Goal: Transaction & Acquisition: Purchase product/service

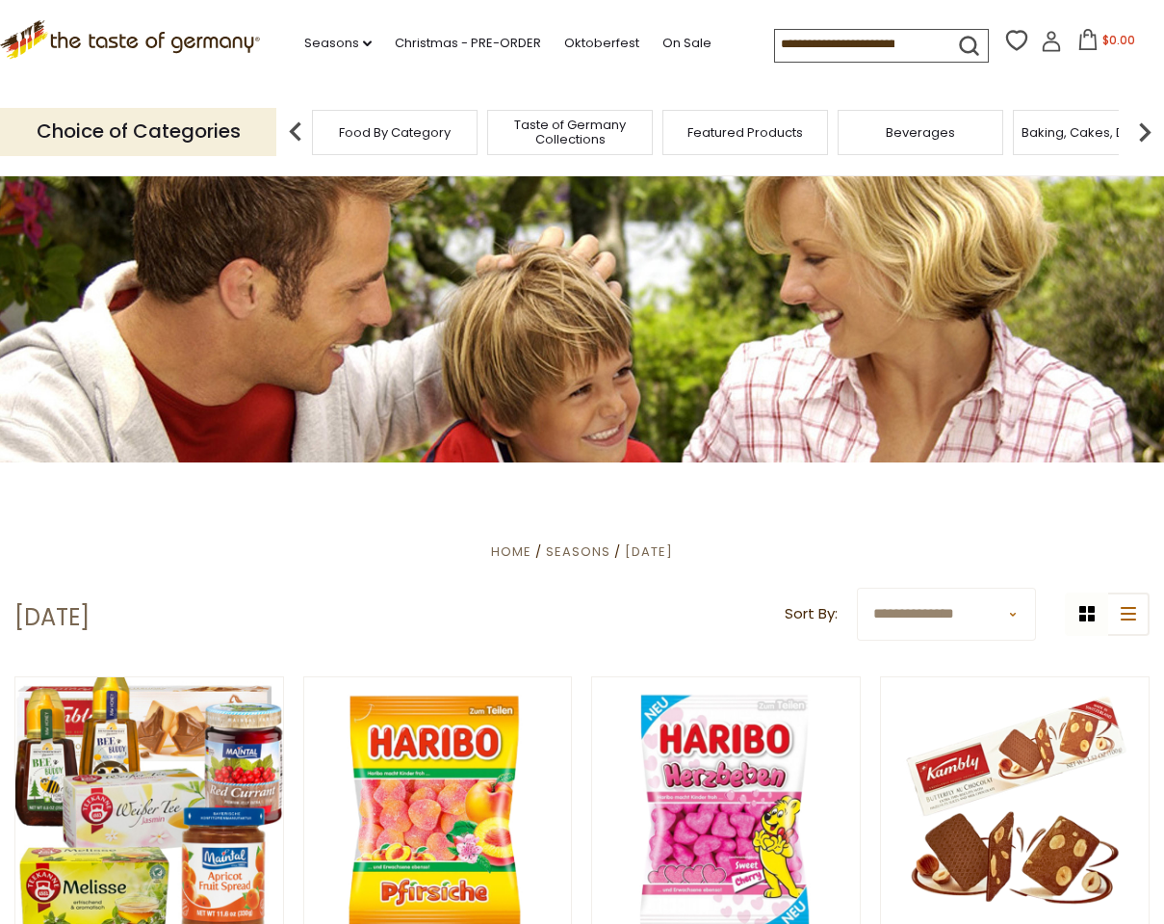
click at [439, 133] on span "Food By Category" at bounding box center [395, 132] width 112 height 14
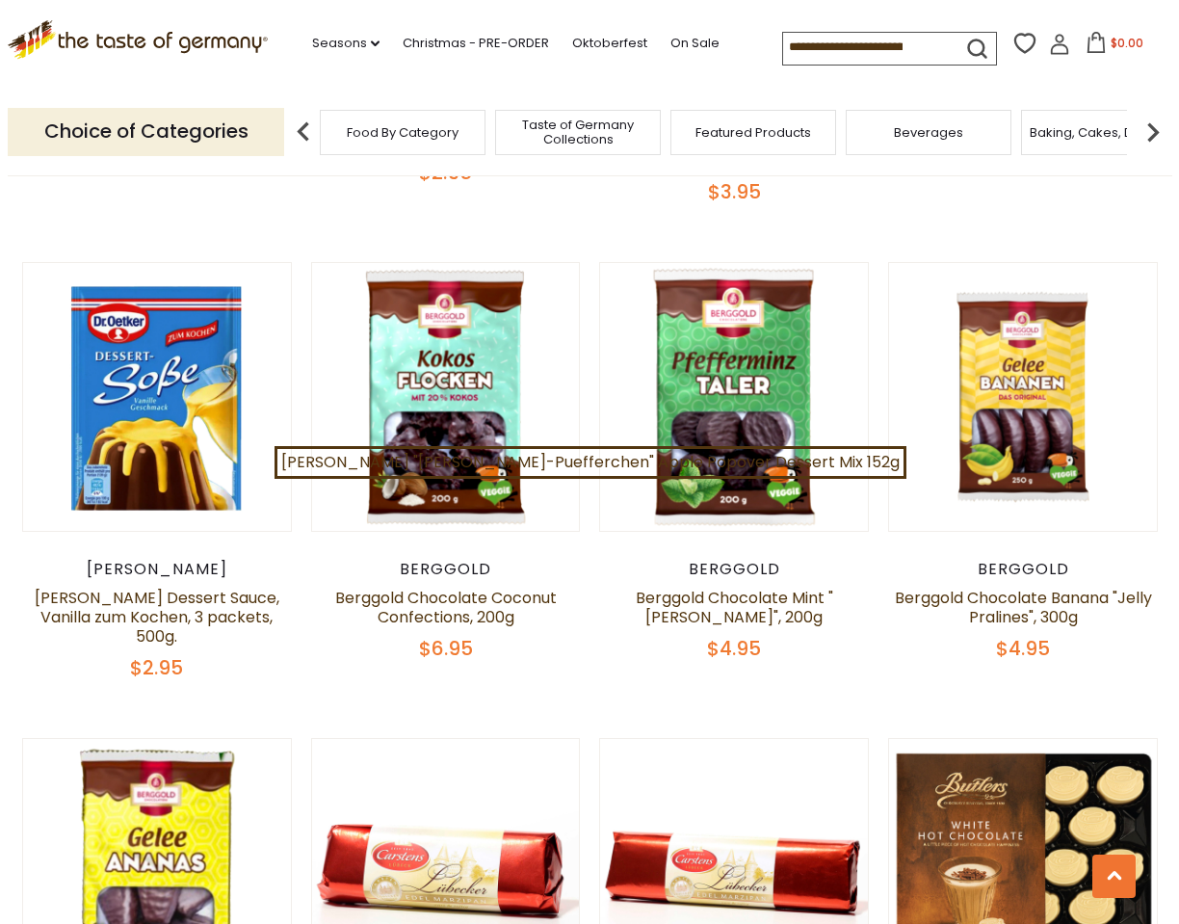
scroll to position [2070, 0]
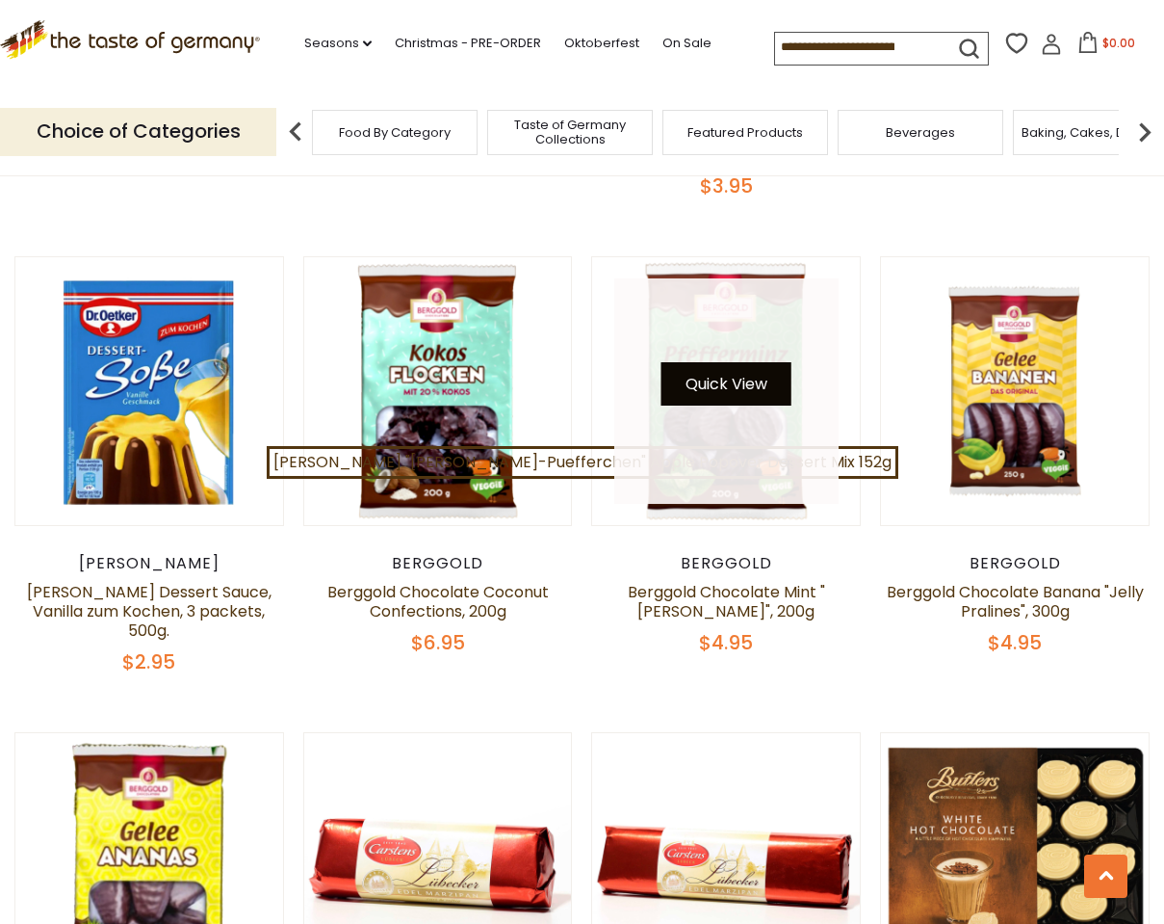
click at [767, 362] on button "Quick View" at bounding box center [727, 383] width 130 height 43
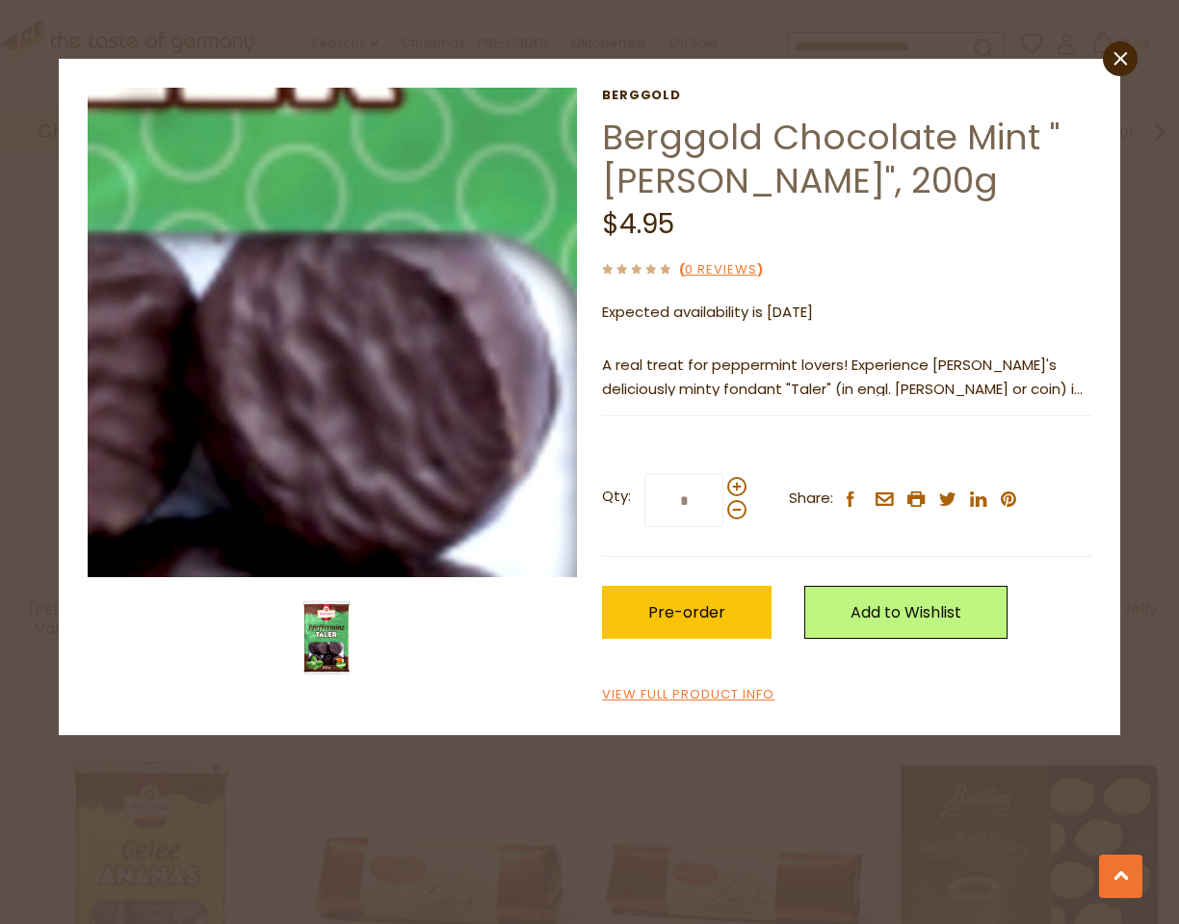
click at [396, 401] on img at bounding box center [332, 332] width 489 height 489
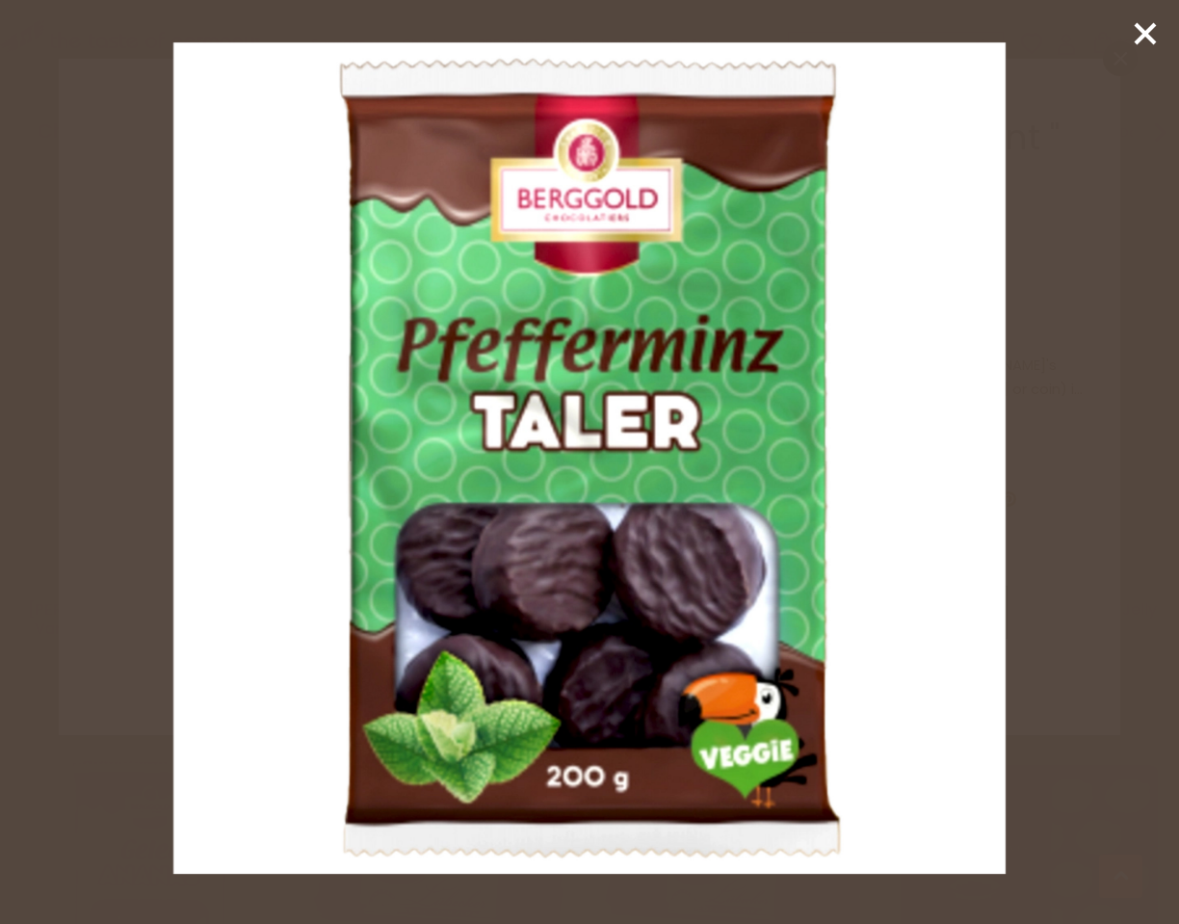
click at [432, 398] on img at bounding box center [588, 457] width 831 height 831
click at [1141, 38] on line at bounding box center [1145, 33] width 19 height 19
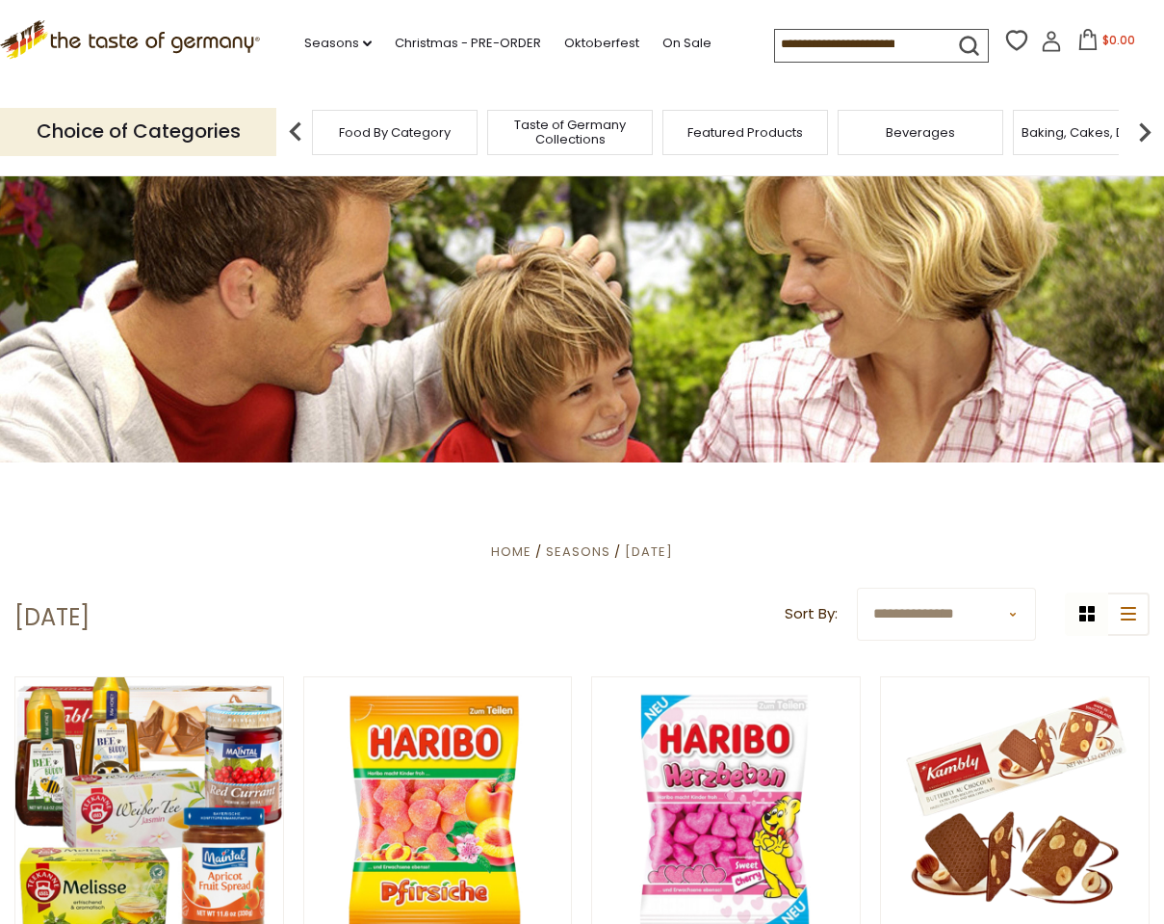
click at [711, 128] on span "Featured Products" at bounding box center [746, 132] width 116 height 14
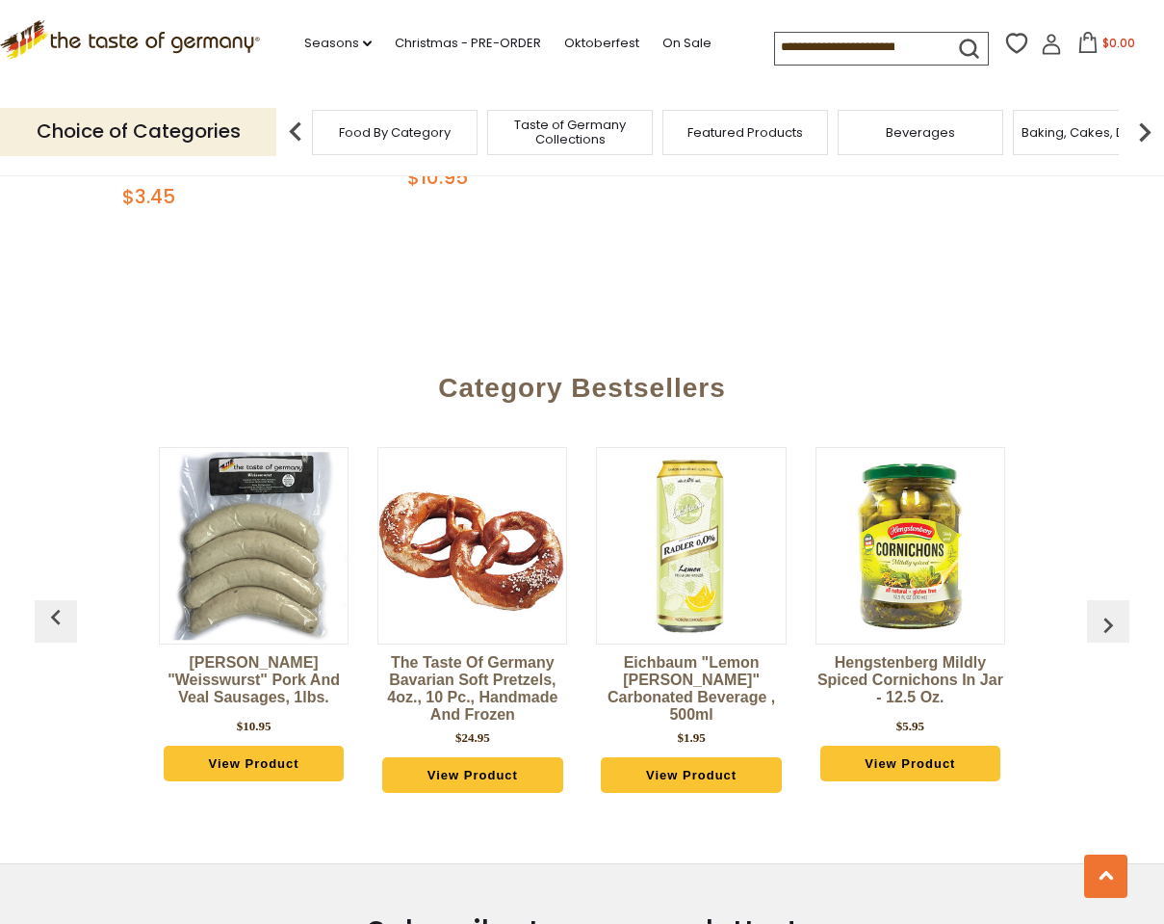
scroll to position [2016, 0]
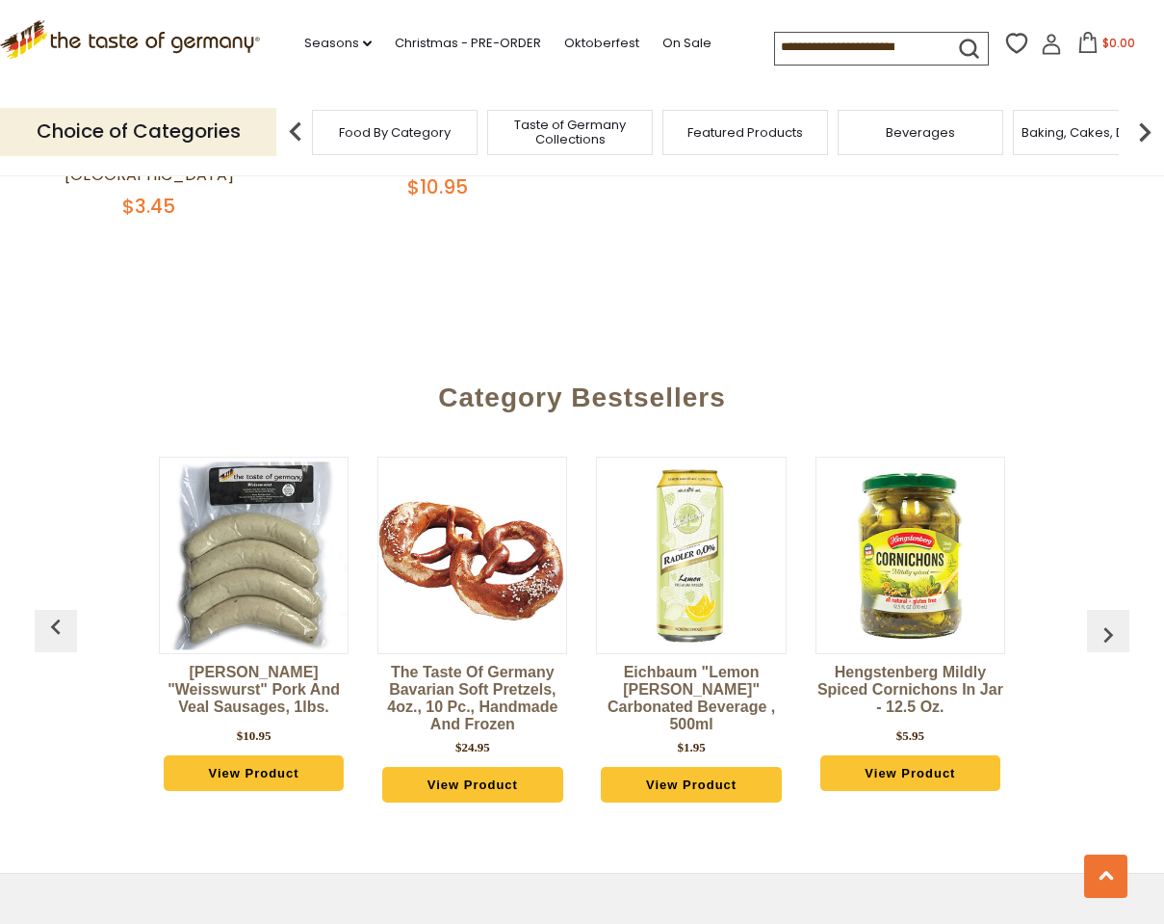
click at [1111, 619] on img "button" at bounding box center [1108, 634] width 31 height 31
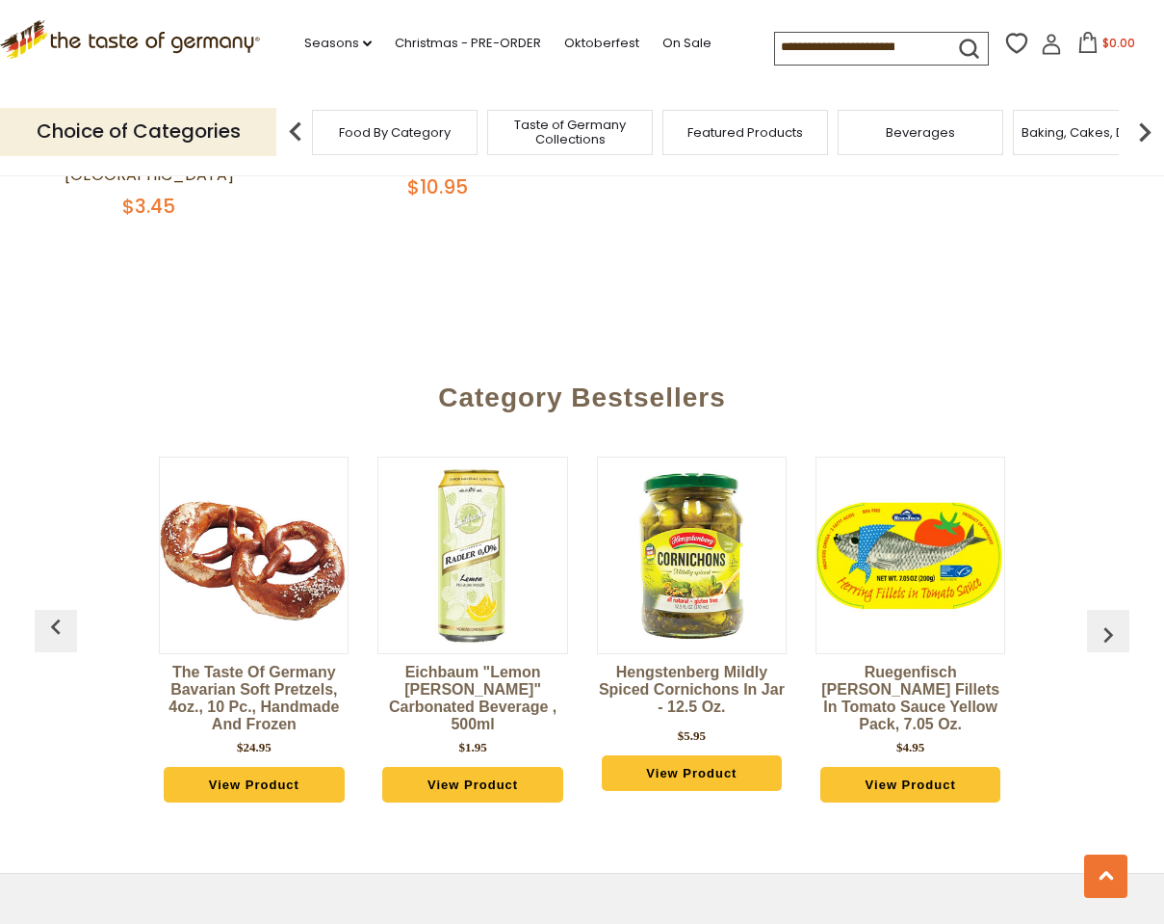
click at [1111, 619] on img "button" at bounding box center [1108, 634] width 31 height 31
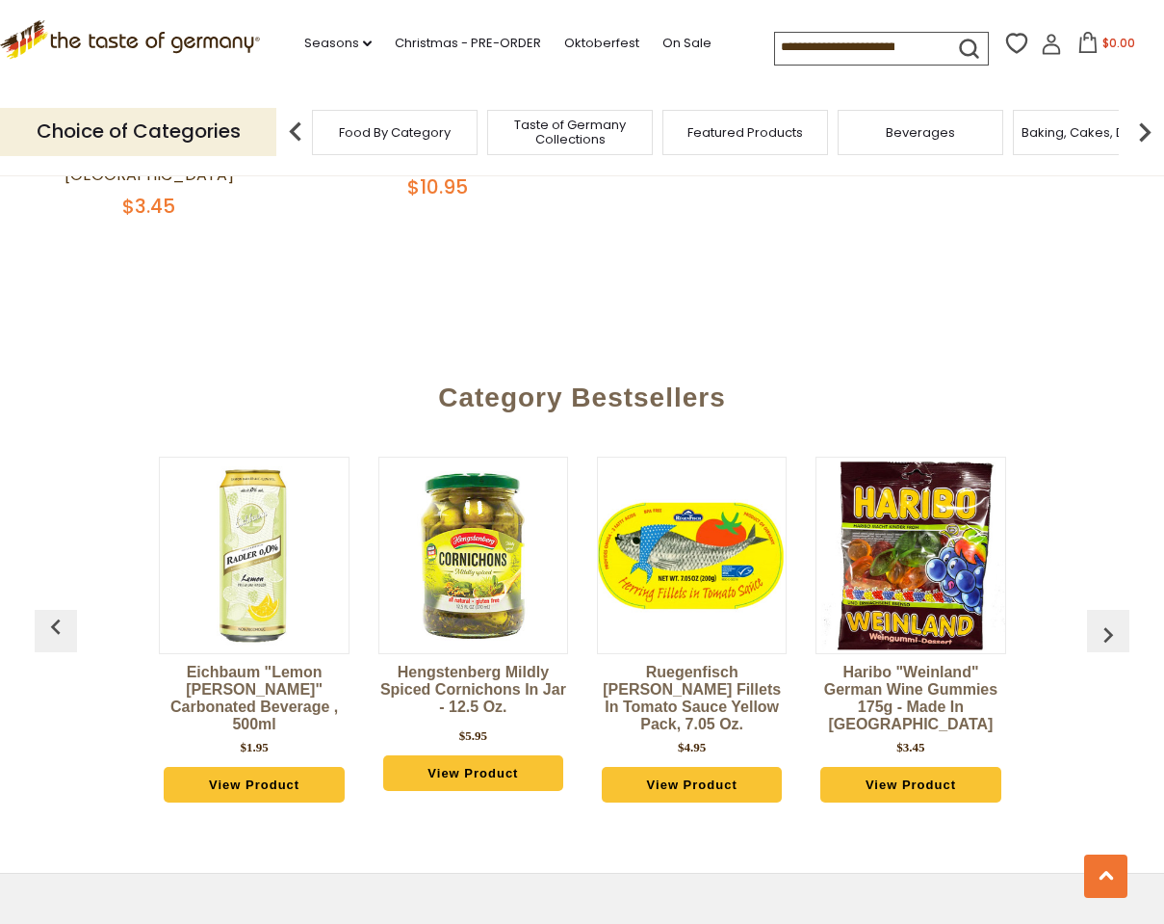
click at [1111, 619] on img "button" at bounding box center [1108, 634] width 31 height 31
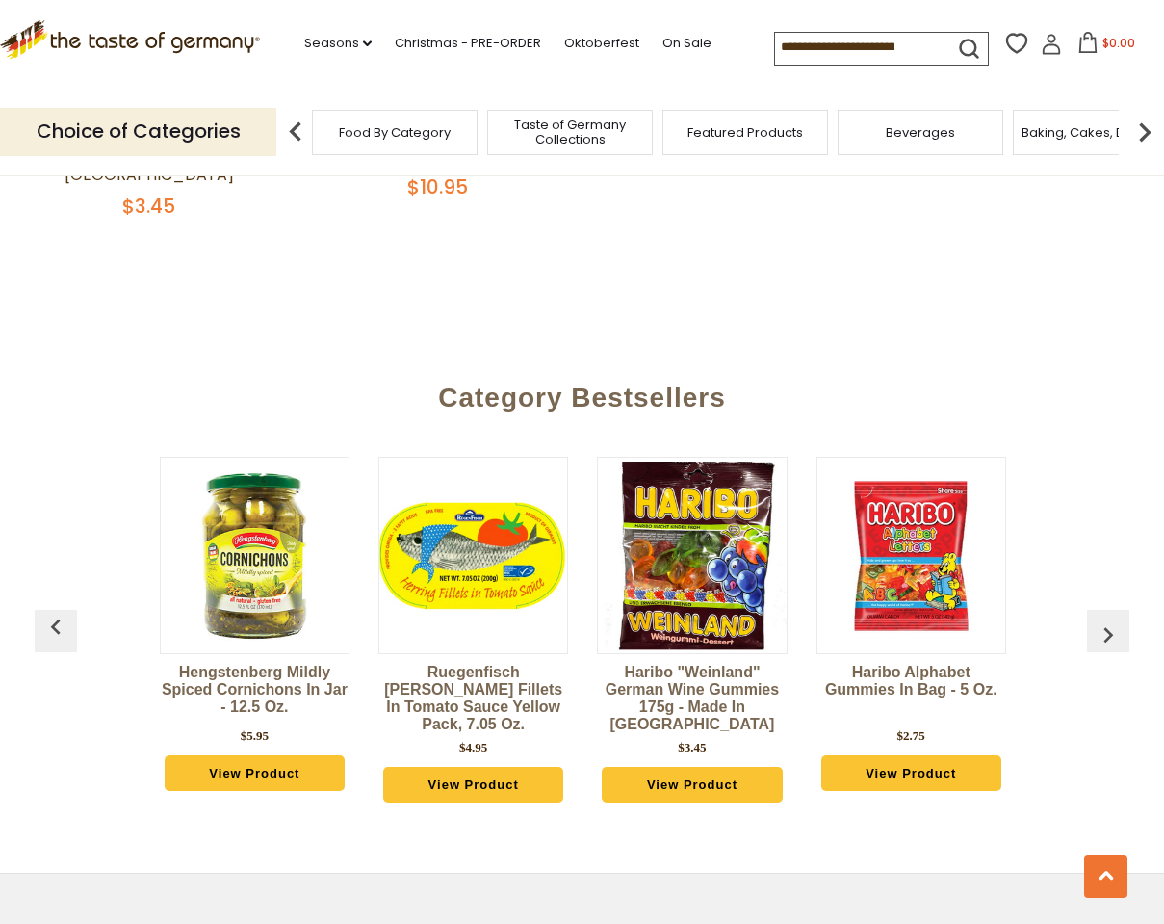
click at [1111, 619] on img "button" at bounding box center [1108, 634] width 31 height 31
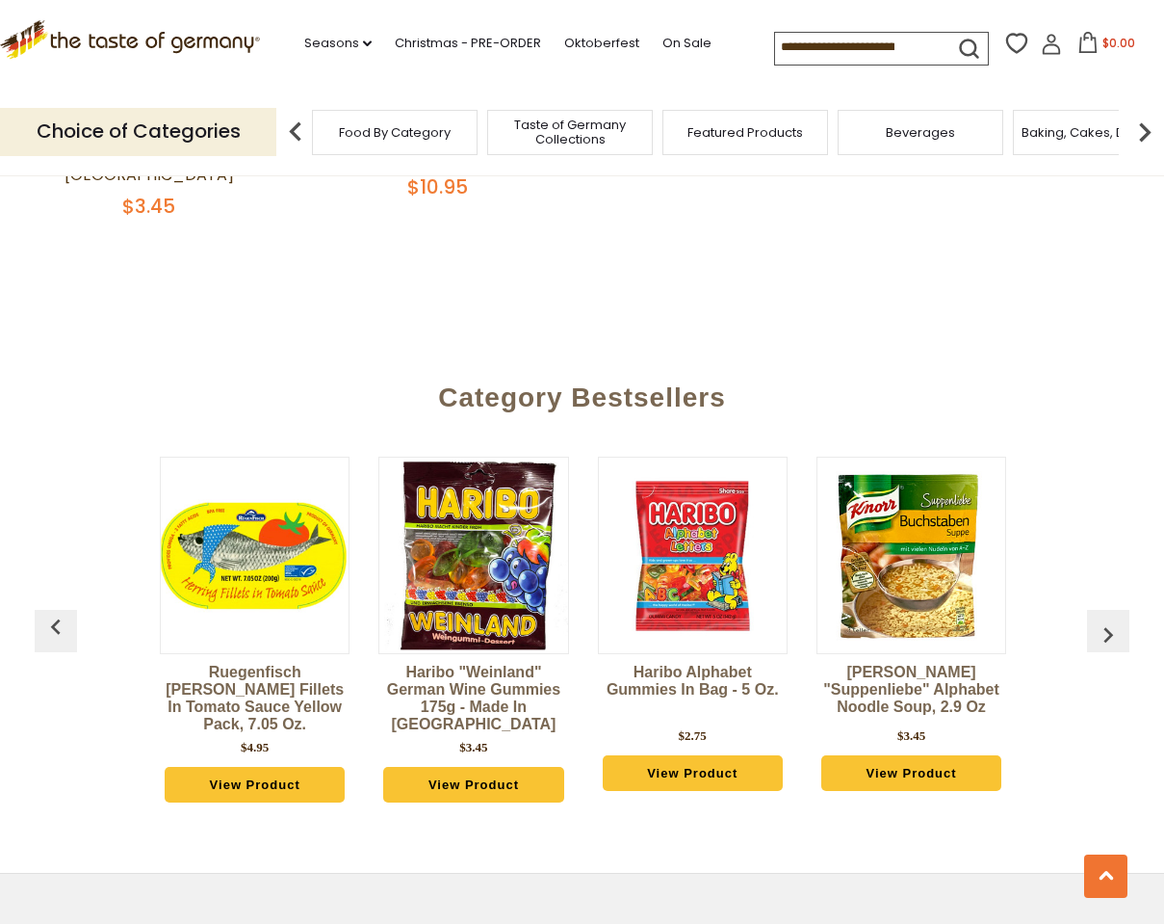
click at [1111, 619] on img "button" at bounding box center [1108, 634] width 31 height 31
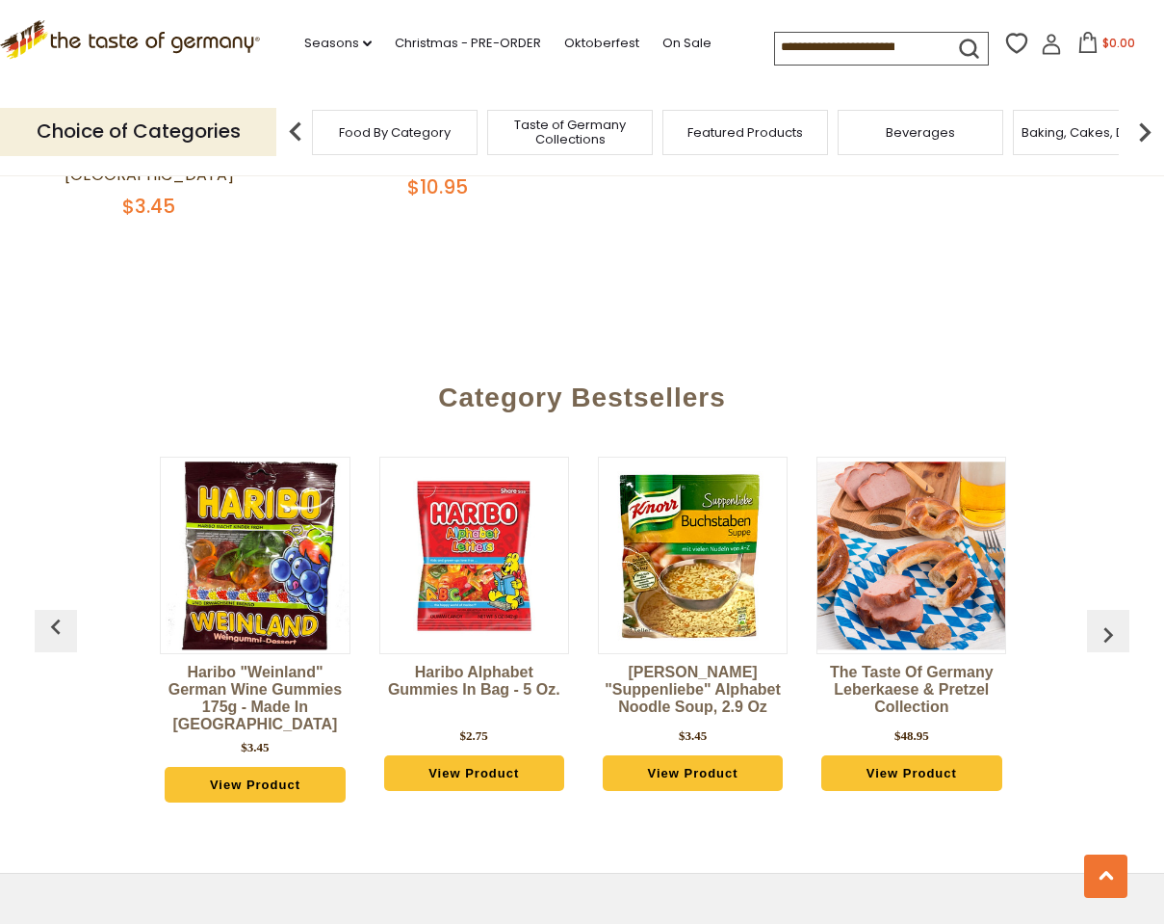
click at [1102, 619] on img "button" at bounding box center [1108, 634] width 31 height 31
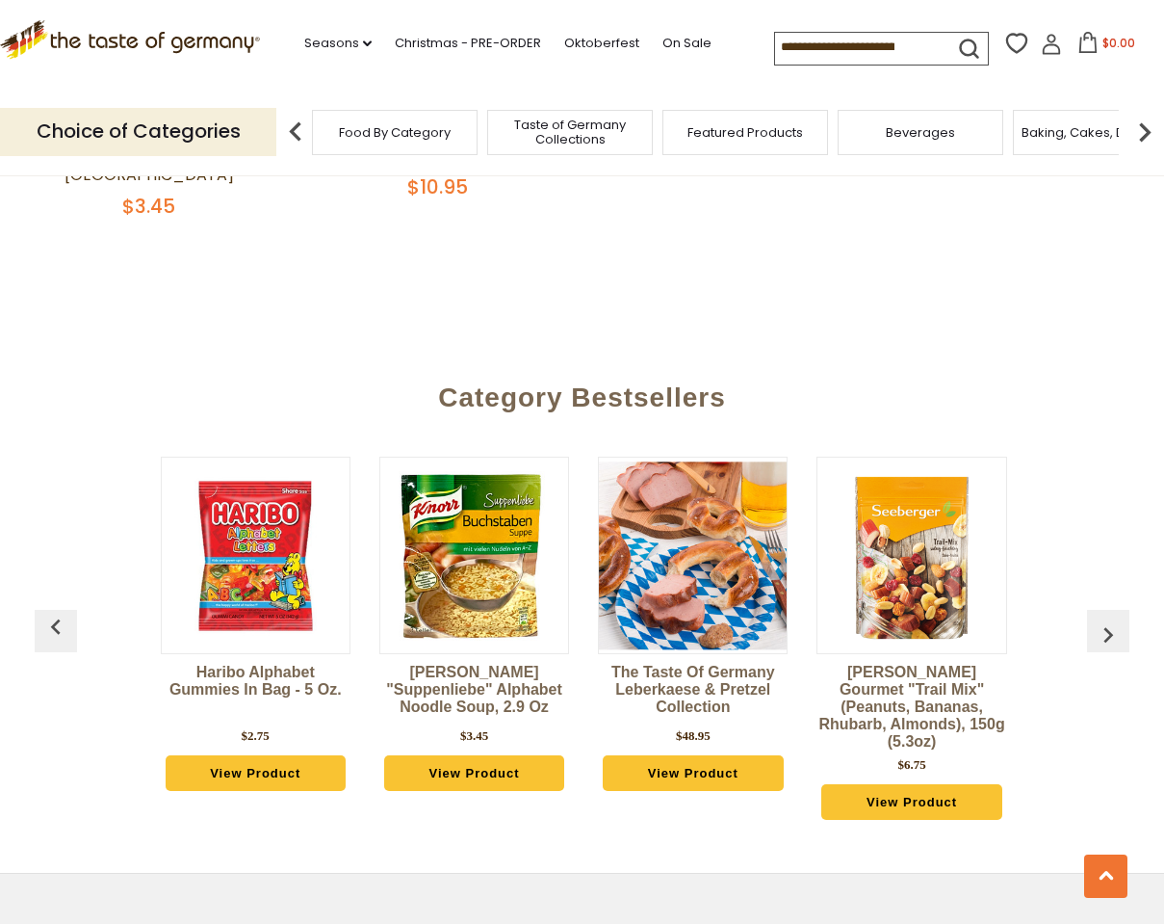
click at [1102, 619] on img "button" at bounding box center [1108, 634] width 31 height 31
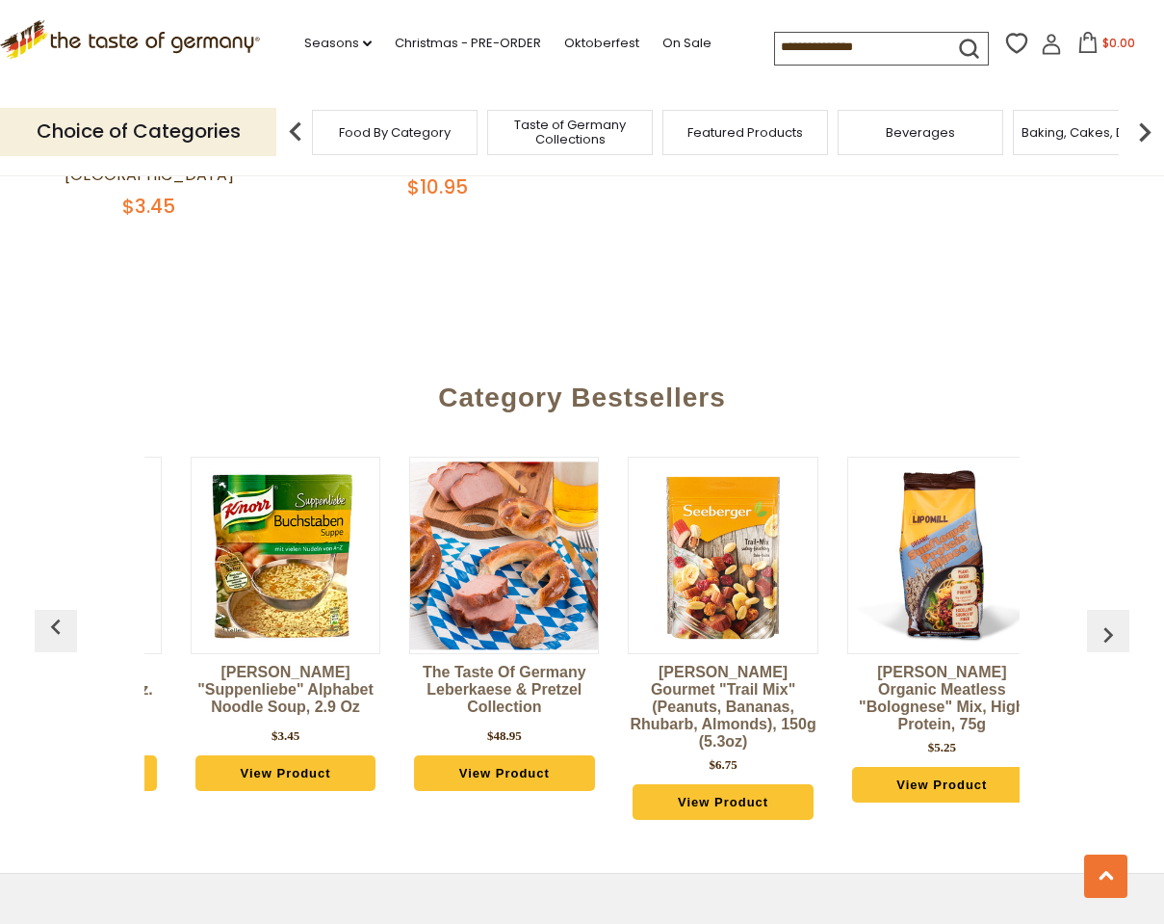
scroll to position [0, 1531]
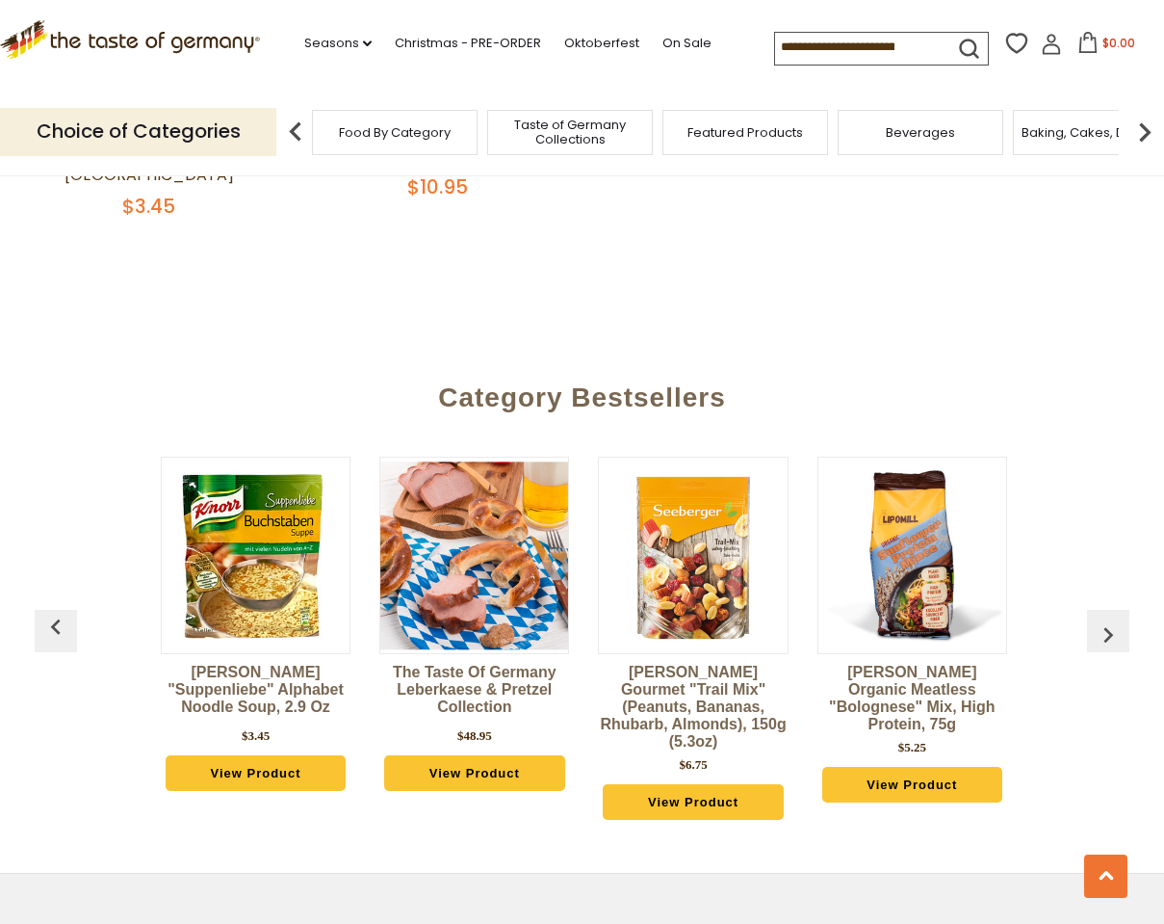
click at [1102, 619] on img "button" at bounding box center [1108, 634] width 31 height 31
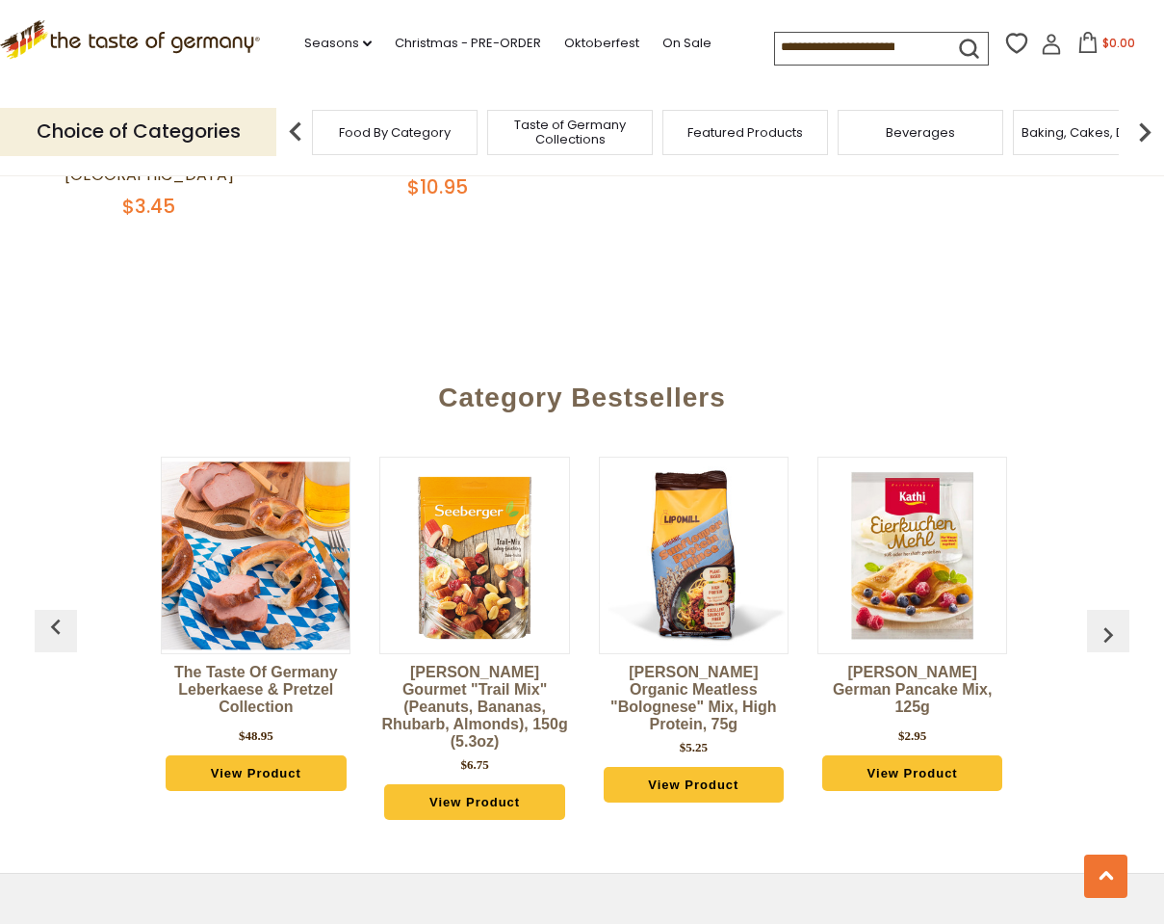
click at [1102, 619] on img "button" at bounding box center [1108, 634] width 31 height 31
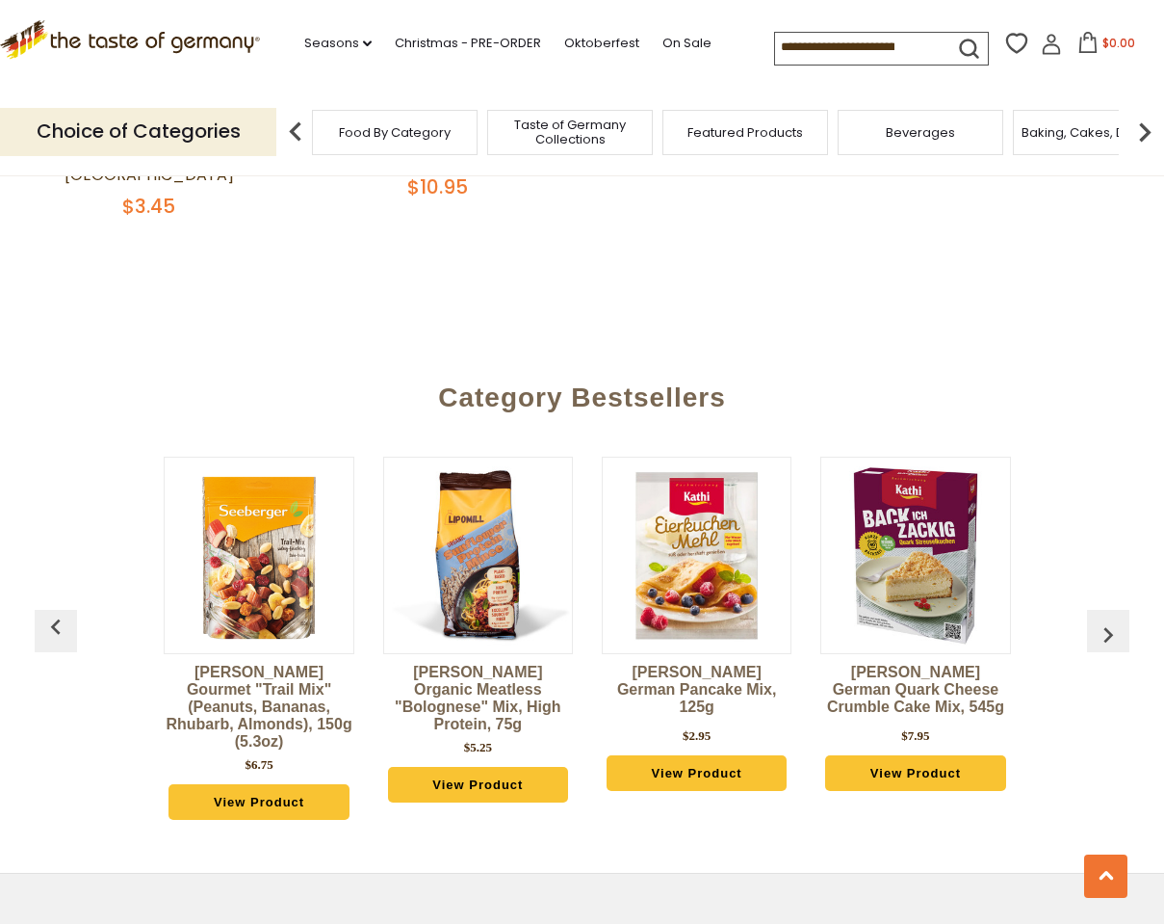
scroll to position [0, 1968]
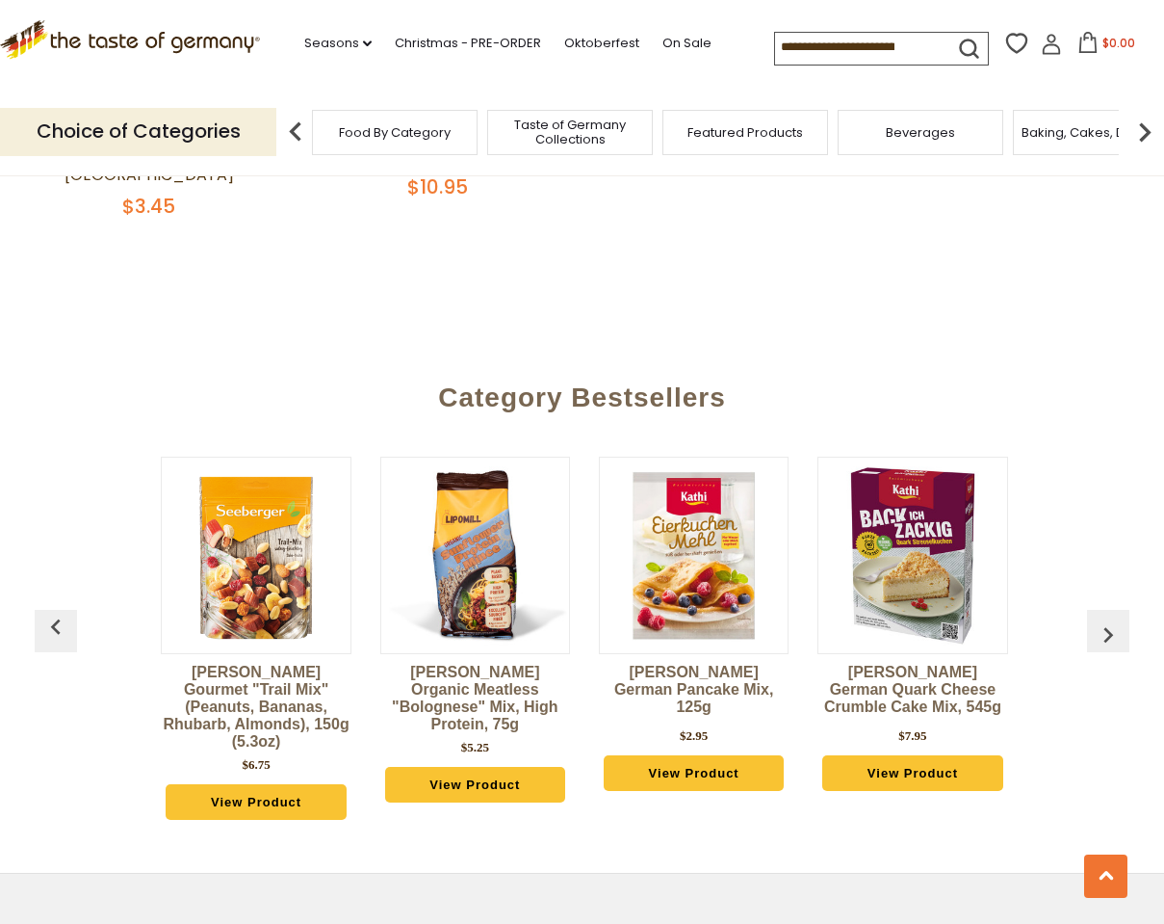
click at [1102, 619] on img "button" at bounding box center [1108, 634] width 31 height 31
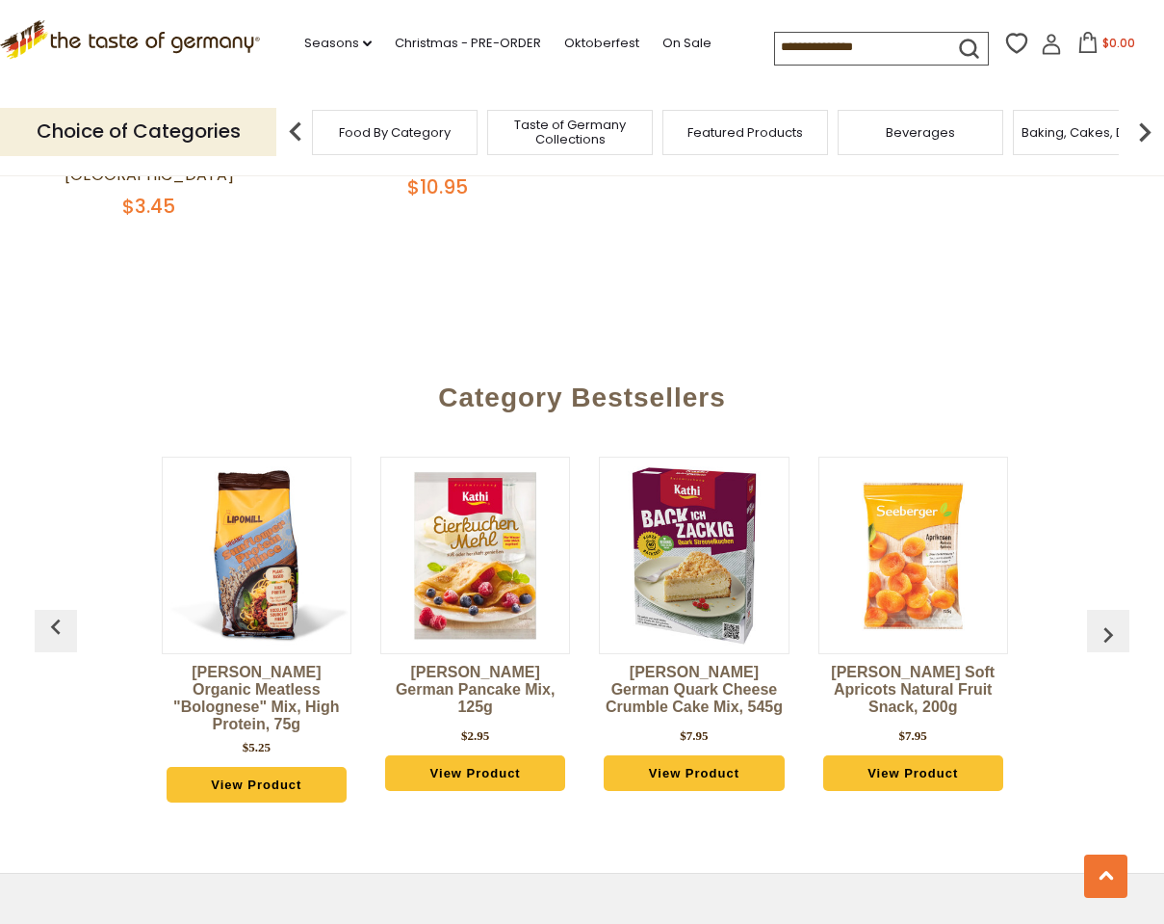
click at [1102, 619] on img "button" at bounding box center [1108, 634] width 31 height 31
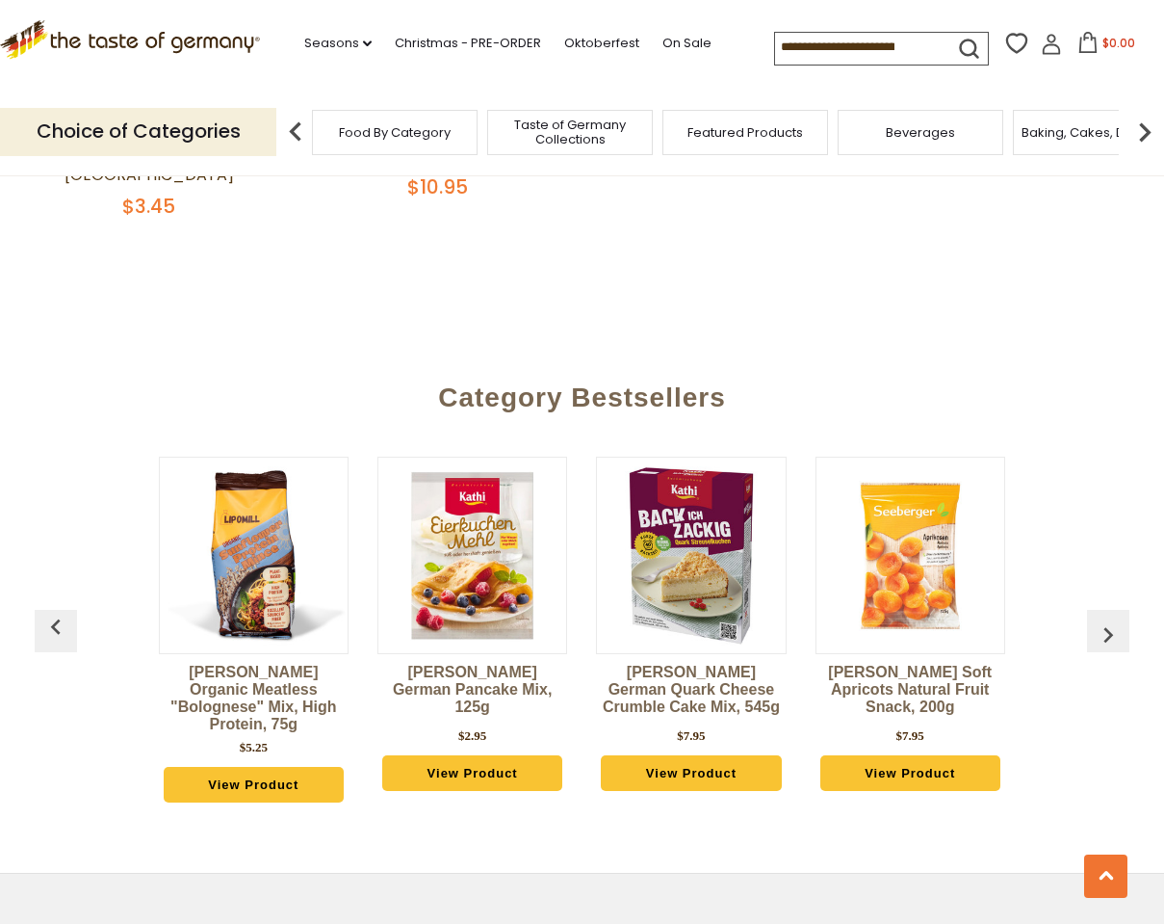
click at [1102, 619] on img "button" at bounding box center [1108, 634] width 31 height 31
click at [572, 125] on span "Taste of Germany Collections" at bounding box center [570, 132] width 154 height 29
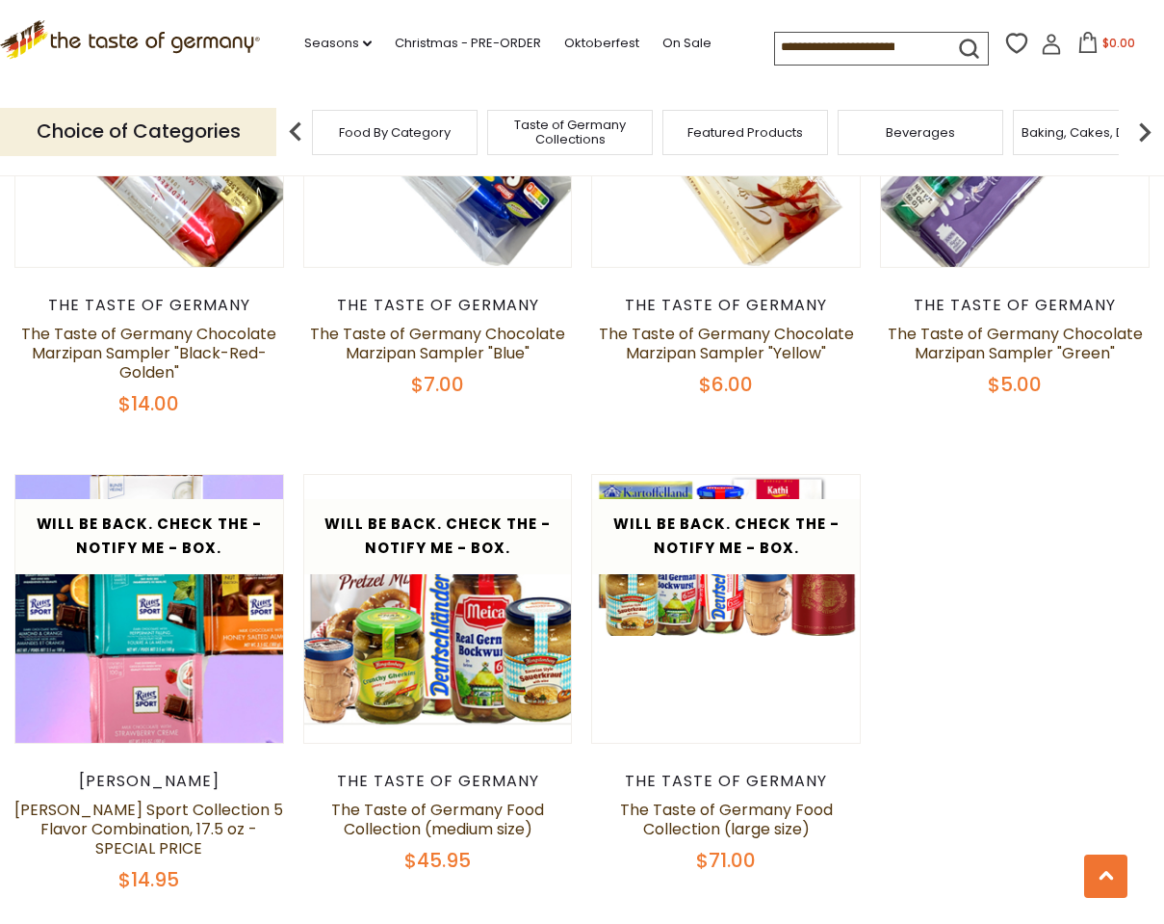
scroll to position [3849, 0]
